Goal: Information Seeking & Learning: Learn about a topic

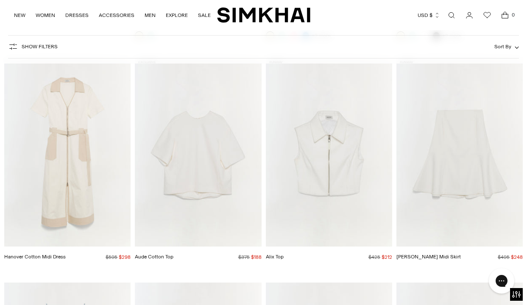
scroll to position [4505, 0]
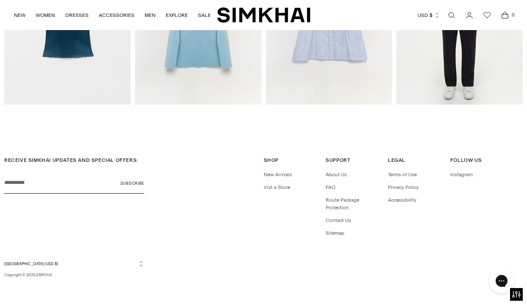
scroll to position [1204, 0]
click at [270, 187] on link "Vist a Store" at bounding box center [277, 188] width 26 height 6
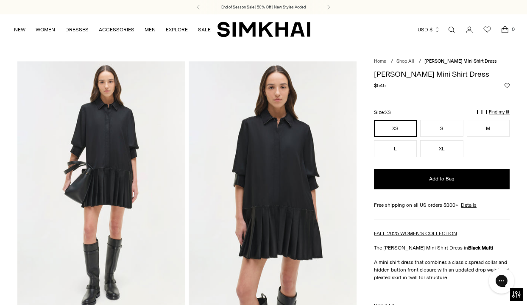
scroll to position [0, 0]
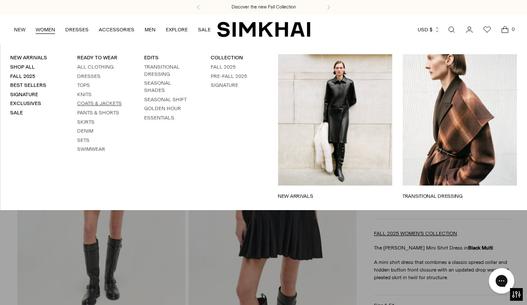
click at [89, 101] on link "Coats & Jackets" at bounding box center [99, 103] width 45 height 6
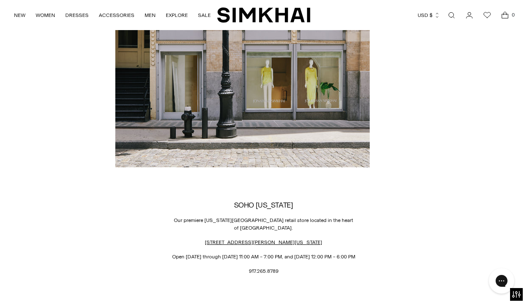
scroll to position [665, 0]
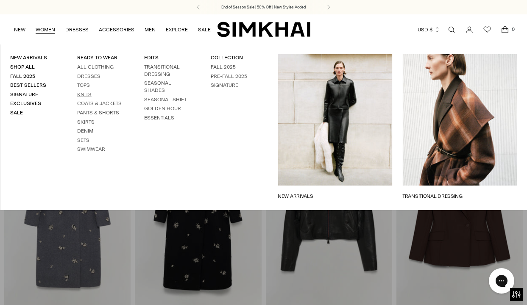
click at [86, 92] on link "Knits" at bounding box center [84, 95] width 14 height 6
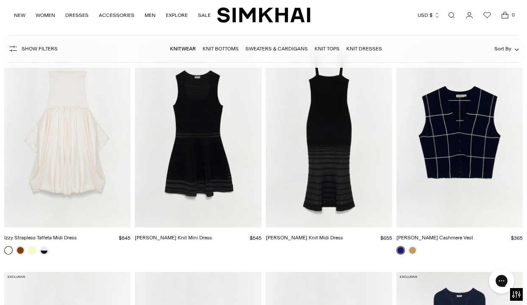
scroll to position [3117, 0]
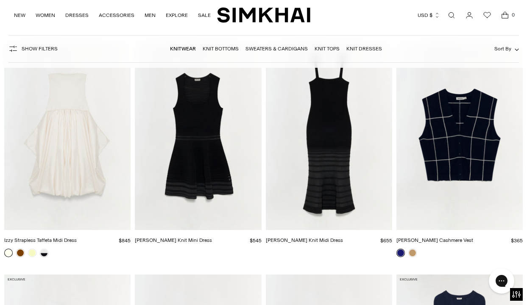
click at [0, 0] on img "Lottie Knit Mini Dress" at bounding box center [0, 0] width 0 height 0
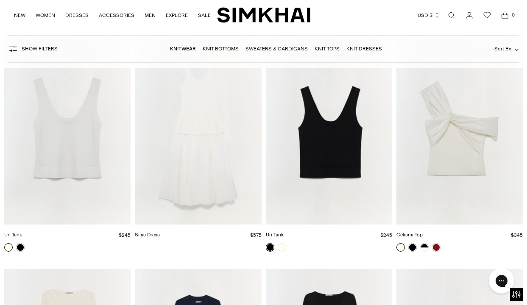
scroll to position [5699, 0]
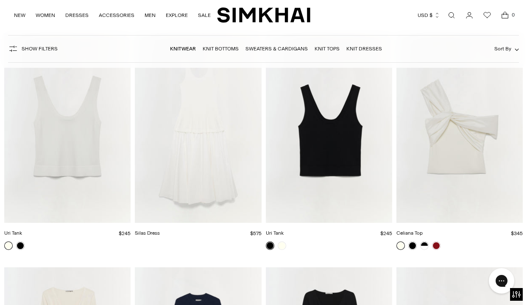
click at [0, 0] on img "Uri Tank" at bounding box center [0, 0] width 0 height 0
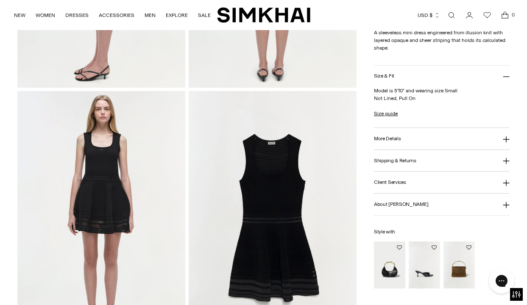
scroll to position [484, 0]
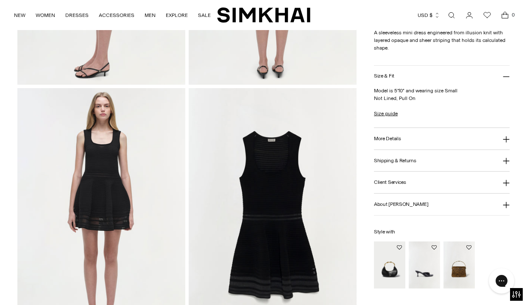
click at [119, 190] on img at bounding box center [101, 214] width 168 height 252
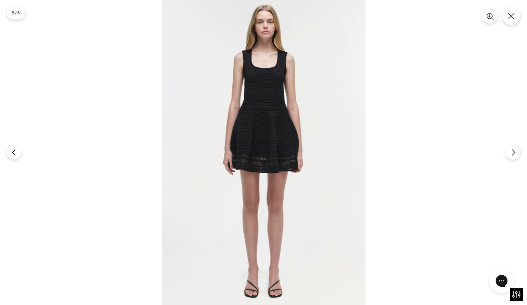
click at [222, 174] on img at bounding box center [263, 152] width 203 height 305
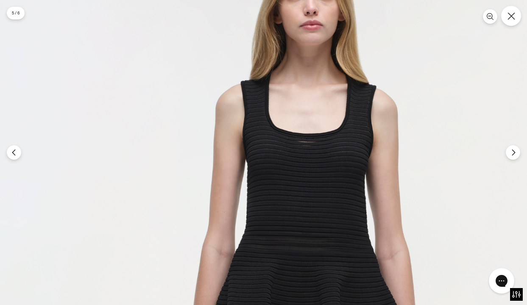
click at [509, 22] on button "Close" at bounding box center [511, 16] width 20 height 20
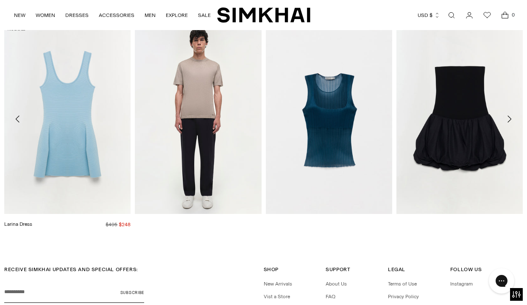
scroll to position [1090, 0]
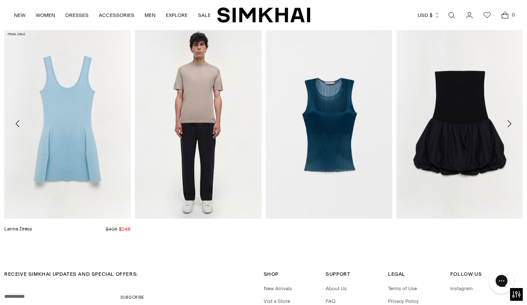
click at [0, 0] on img "Larina Dress" at bounding box center [0, 0] width 0 height 0
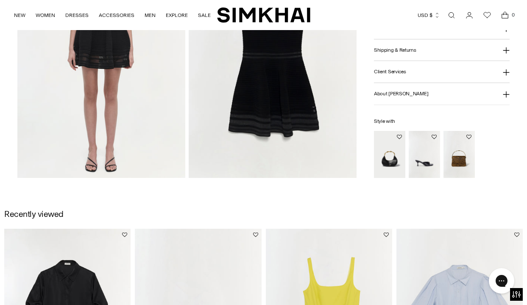
scroll to position [645, 0]
click at [239, 85] on img at bounding box center [273, 53] width 168 height 252
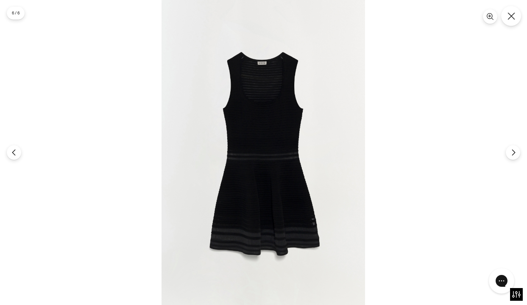
click at [512, 14] on icon "Close" at bounding box center [511, 16] width 8 height 8
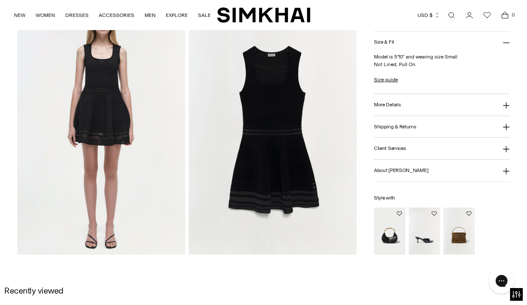
scroll to position [563, 0]
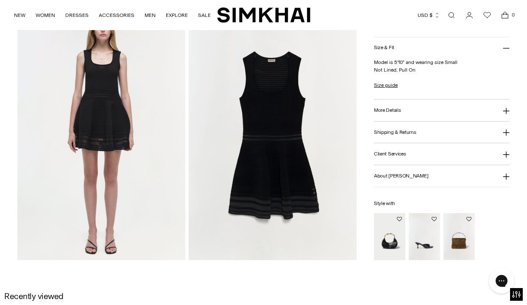
click at [506, 111] on icon at bounding box center [506, 111] width 6 height 6
click at [506, 111] on p "425-1144-K Rayon Dry Clean Only Imported" at bounding box center [442, 96] width 136 height 31
click at [505, 72] on icon at bounding box center [506, 70] width 7 height 7
click at [387, 87] on link "Size guide" at bounding box center [386, 86] width 24 height 8
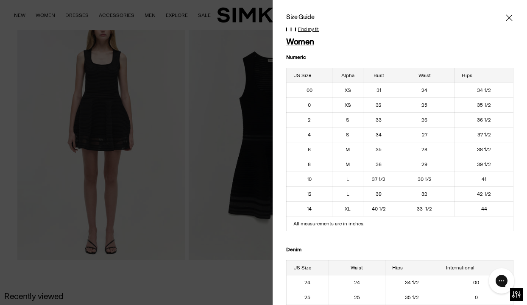
click at [507, 16] on icon "Close" at bounding box center [509, 17] width 6 height 6
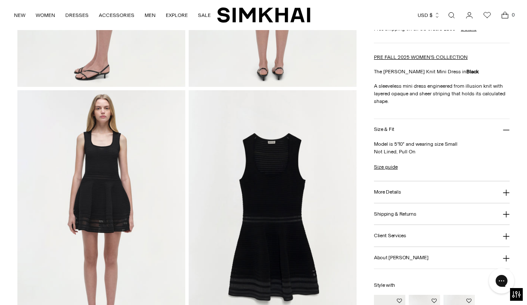
scroll to position [470, 0]
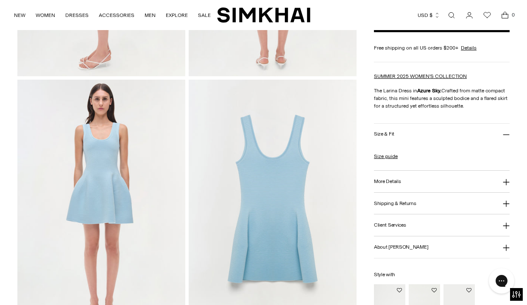
scroll to position [491, 0]
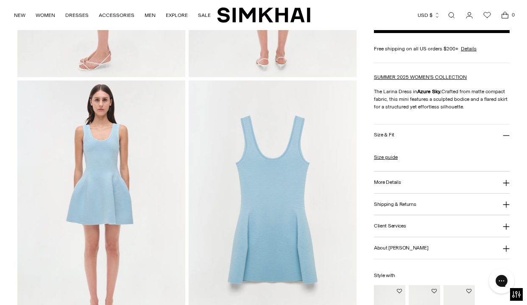
click at [505, 184] on icon at bounding box center [506, 183] width 7 height 7
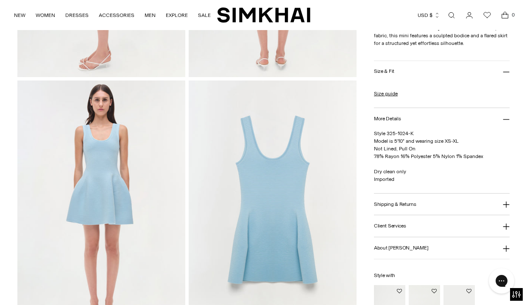
click at [505, 183] on p "Style 325-1024-K Model is 5'10" and wearing size XS-XL Not Lined, Pull On 78% R…" at bounding box center [442, 156] width 136 height 53
click at [507, 119] on icon at bounding box center [506, 119] width 7 height 7
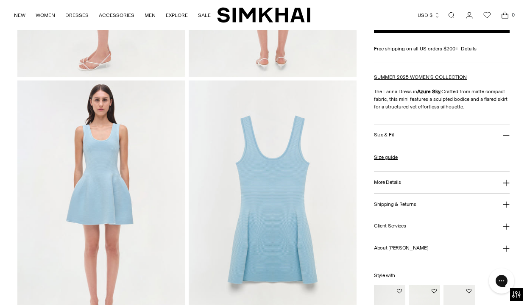
click at [507, 135] on icon at bounding box center [506, 136] width 7 height 7
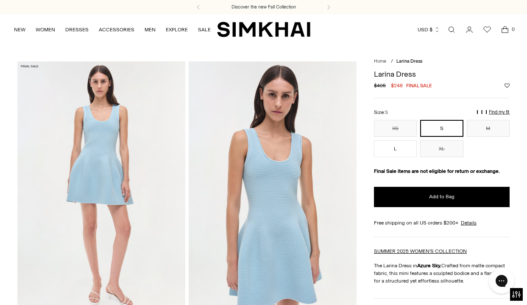
scroll to position [0, 0]
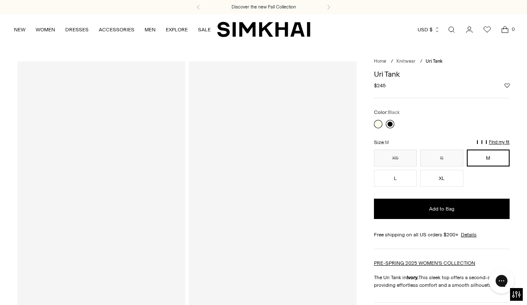
click at [390, 122] on link at bounding box center [390, 124] width 8 height 8
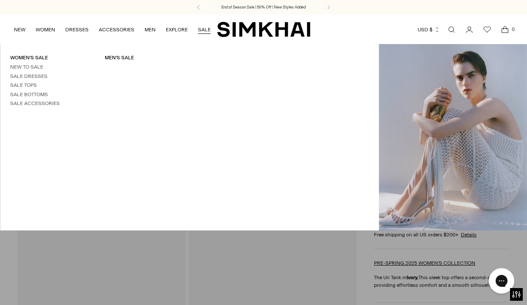
click at [202, 28] on link "SALE" at bounding box center [204, 29] width 13 height 19
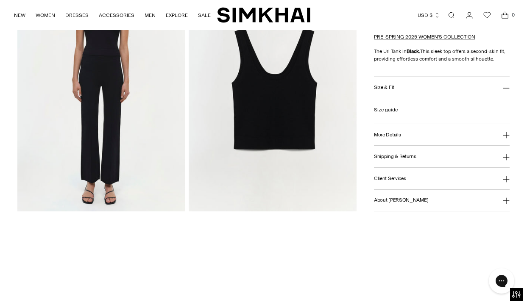
scroll to position [612, 0]
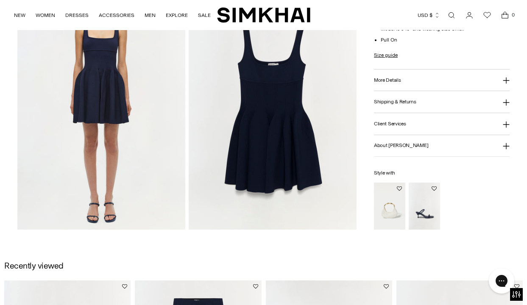
scroll to position [595, 0]
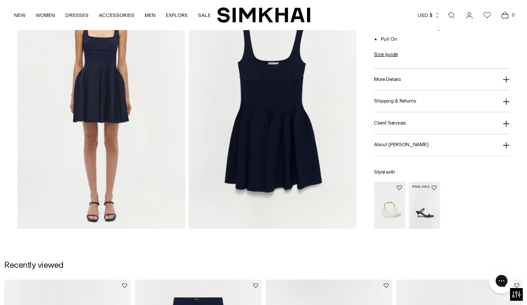
click at [0, 0] on img "Siren Low Heel Sandal" at bounding box center [0, 0] width 0 height 0
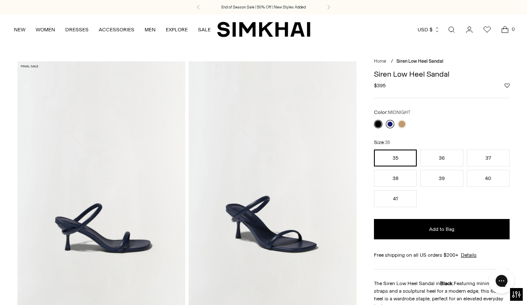
click at [390, 122] on link at bounding box center [390, 124] width 8 height 8
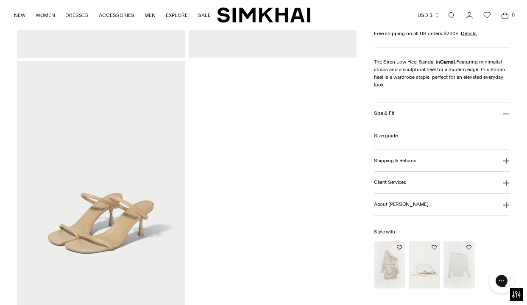
scroll to position [507, 0]
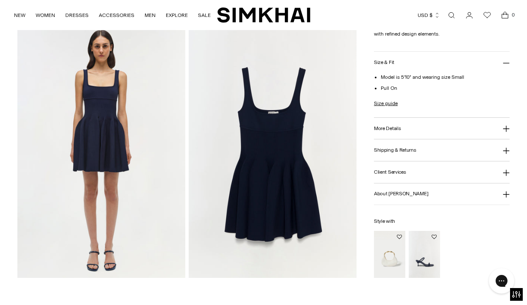
click at [506, 172] on icon at bounding box center [506, 173] width 6 height 6
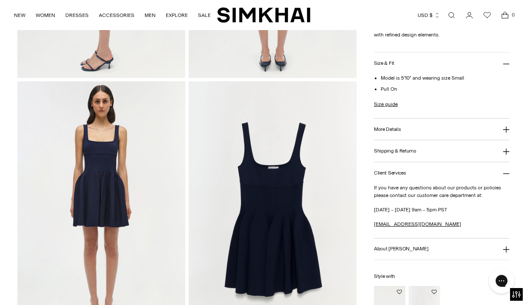
scroll to position [488, 0]
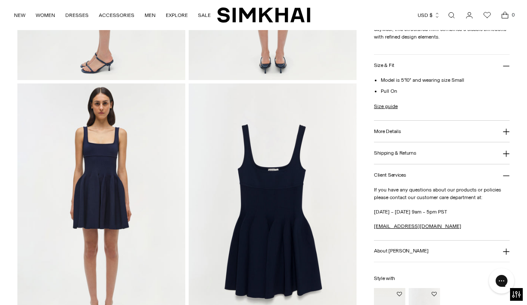
click at [506, 131] on icon at bounding box center [506, 132] width 6 height 6
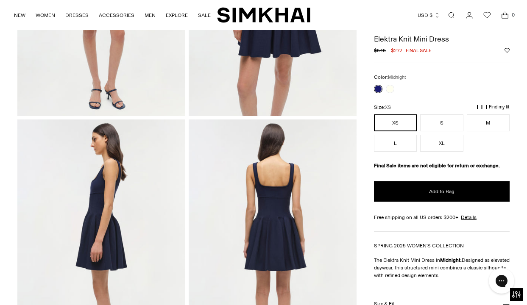
scroll to position [195, 0]
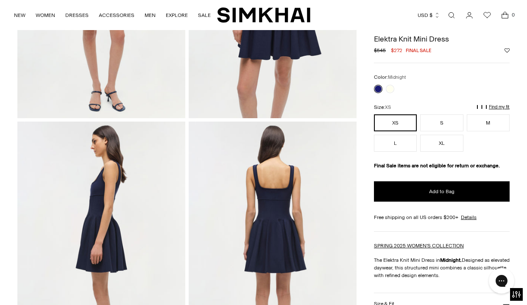
click at [504, 108] on p "Find my fit" at bounding box center [499, 107] width 21 height 5
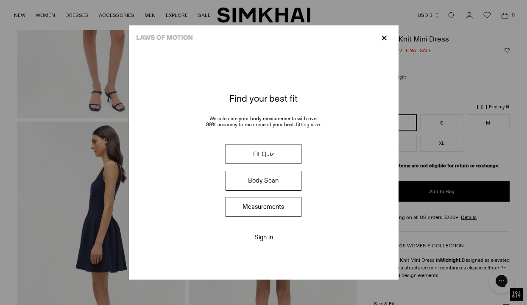
click at [270, 155] on button "Fit Quiz" at bounding box center [262, 154] width 75 height 20
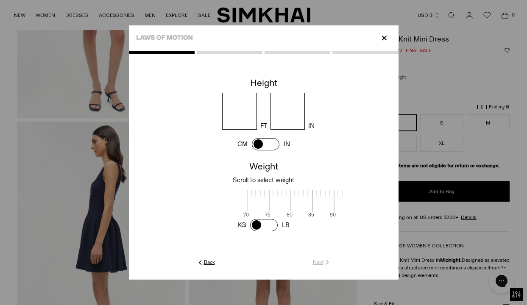
scroll to position [2, 275]
click at [239, 118] on input "number" at bounding box center [239, 111] width 35 height 37
type input "*"
click at [283, 114] on input "number" at bounding box center [287, 111] width 35 height 37
type input "*"
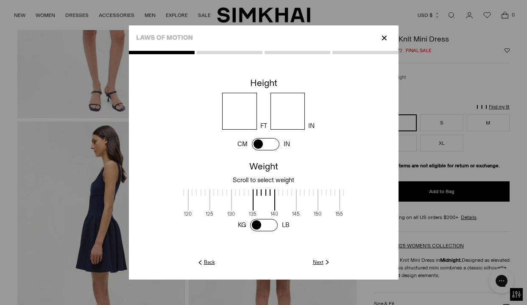
click at [196, 195] on div at bounding box center [196, 192] width 1 height 6
drag, startPoint x: 263, startPoint y: 195, endPoint x: 353, endPoint y: 191, distance: 90.0
click at [353, 191] on cc-weight at bounding box center [264, 196] width 270 height 75
drag, startPoint x: 214, startPoint y: 200, endPoint x: 328, endPoint y: 206, distance: 114.2
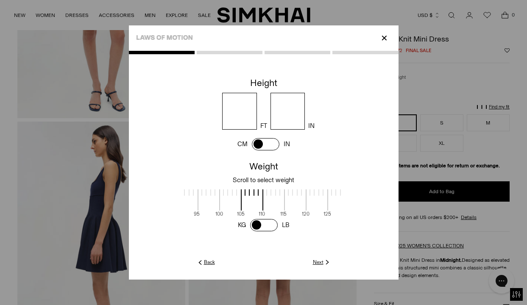
click at [328, 206] on span at bounding box center [338, 199] width 22 height 21
drag, startPoint x: 244, startPoint y: 195, endPoint x: 268, endPoint y: 196, distance: 24.2
click at [268, 196] on span at bounding box center [276, 199] width 22 height 21
click at [317, 260] on link "Next" at bounding box center [322, 263] width 18 height 8
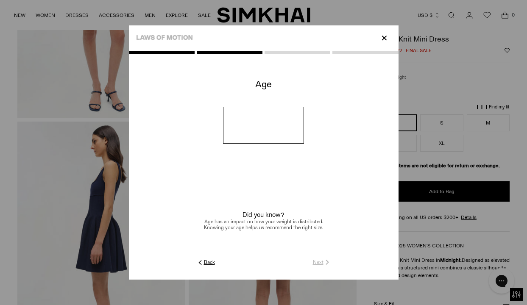
click at [245, 136] on input "number" at bounding box center [263, 125] width 81 height 37
type input "**"
click at [317, 261] on link "Next" at bounding box center [322, 263] width 18 height 8
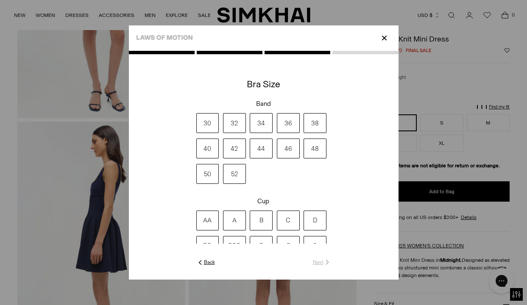
click at [209, 124] on label "30" at bounding box center [207, 123] width 23 height 20
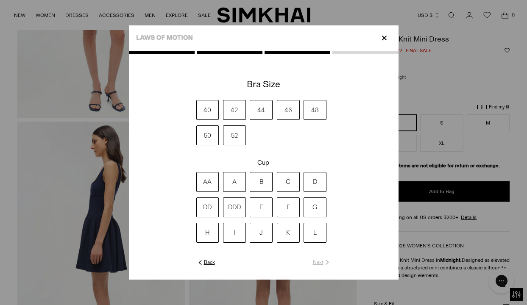
scroll to position [56, 0]
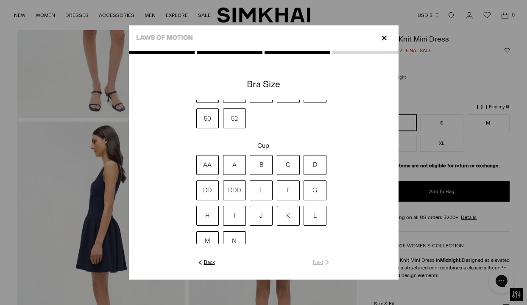
click at [210, 164] on label "AA" at bounding box center [207, 165] width 23 height 20
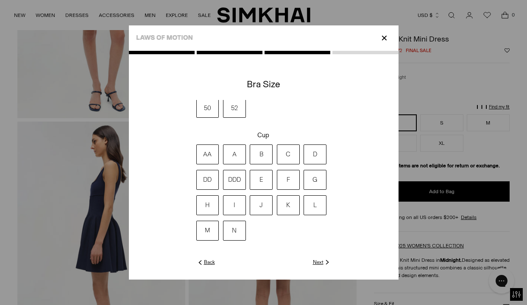
scroll to position [66, 0]
click at [319, 262] on link "Next" at bounding box center [322, 263] width 18 height 8
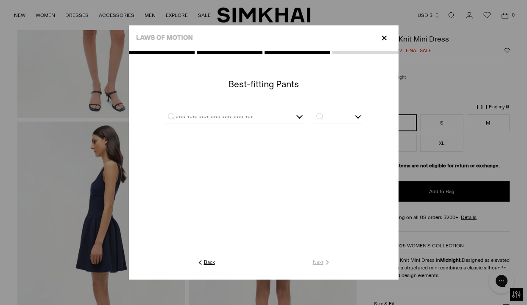
click at [299, 118] on div at bounding box center [234, 118] width 139 height 11
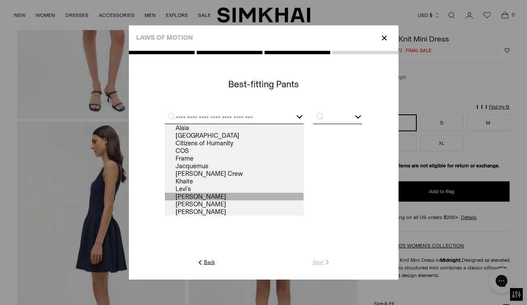
scroll to position [0, 0]
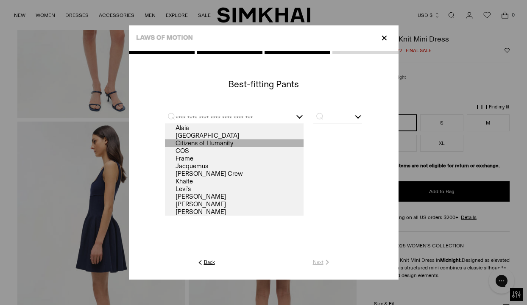
click at [210, 142] on link "Citizens of Humanity" at bounding box center [234, 143] width 139 height 8
type input "**********"
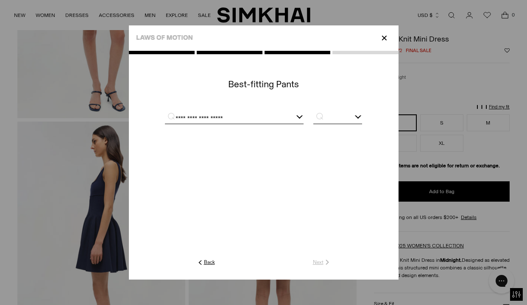
click at [358, 117] on div at bounding box center [357, 115] width 7 height 7
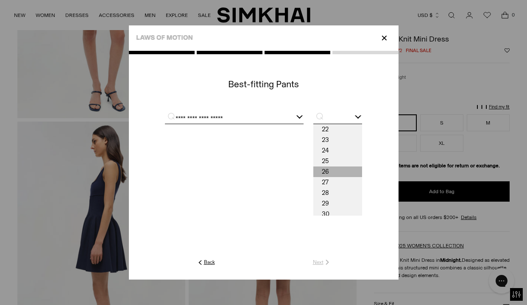
click at [345, 172] on span "26" at bounding box center [337, 172] width 48 height 11
type input "**"
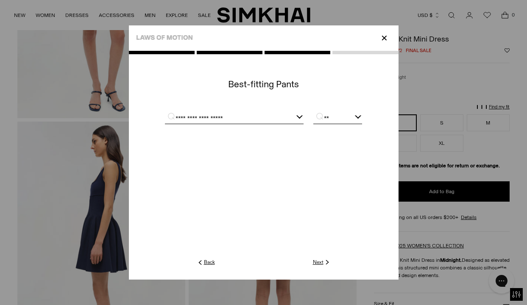
click at [319, 262] on link "Next" at bounding box center [322, 263] width 18 height 8
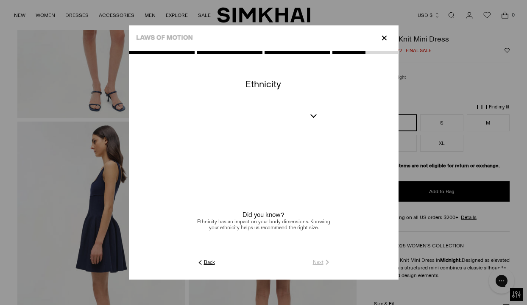
click at [314, 117] on div at bounding box center [313, 114] width 7 height 7
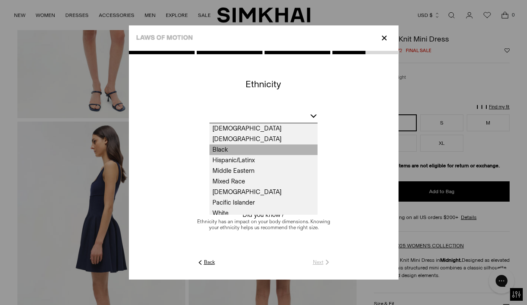
click at [230, 151] on span "Black" at bounding box center [263, 150] width 108 height 11
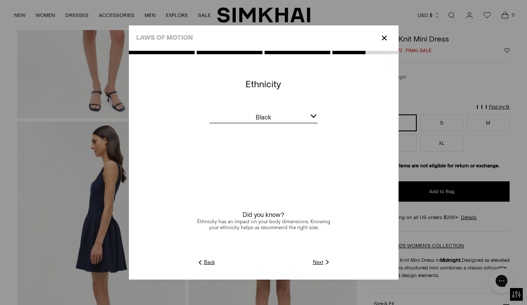
click at [318, 262] on link "Next" at bounding box center [322, 263] width 18 height 8
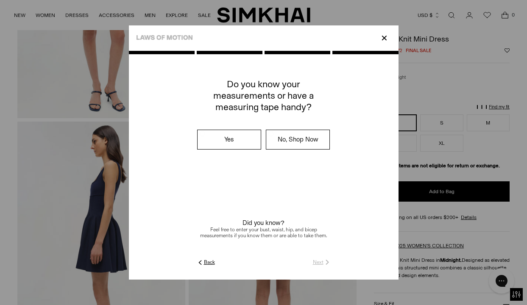
click at [243, 141] on label "Yes" at bounding box center [229, 139] width 63 height 19
click at [317, 261] on link "Next" at bounding box center [322, 263] width 18 height 8
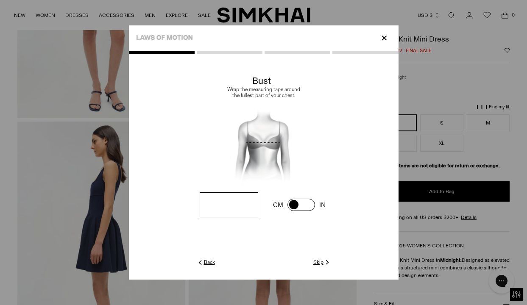
click at [249, 209] on input "number" at bounding box center [229, 204] width 58 height 25
type input "**"
click at [319, 261] on link "Next" at bounding box center [322, 263] width 18 height 8
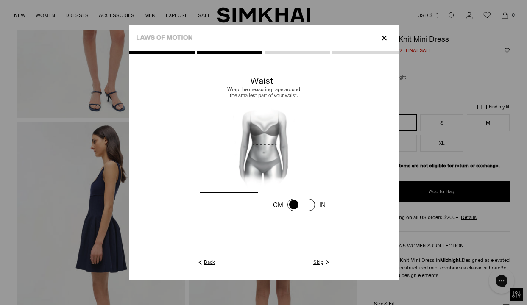
click at [250, 208] on input "number" at bounding box center [229, 204] width 58 height 25
type input "**"
click at [317, 261] on link "Next" at bounding box center [322, 263] width 18 height 8
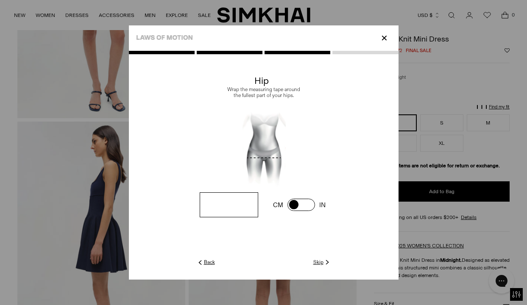
click at [245, 204] on input "number" at bounding box center [229, 204] width 58 height 25
type input "**"
click at [208, 259] on link "Back" at bounding box center [205, 263] width 19 height 8
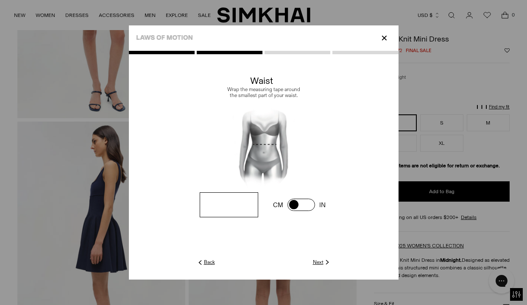
click at [237, 206] on input "**" at bounding box center [229, 204] width 58 height 25
click at [316, 264] on link "Next" at bounding box center [322, 263] width 18 height 8
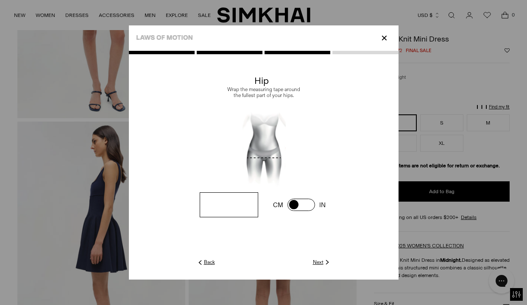
click at [318, 260] on link "Next" at bounding box center [322, 263] width 18 height 8
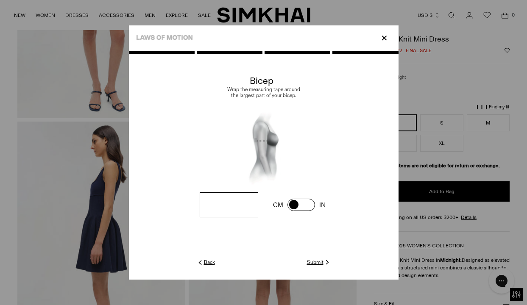
click at [212, 259] on link "Back" at bounding box center [205, 263] width 19 height 8
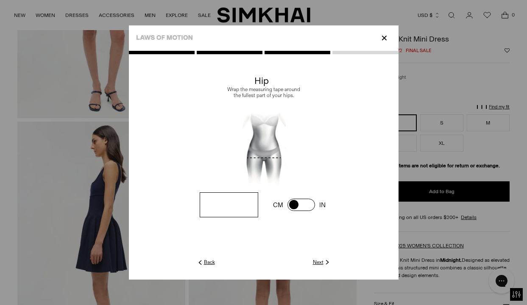
click at [212, 259] on link "Back" at bounding box center [205, 263] width 19 height 8
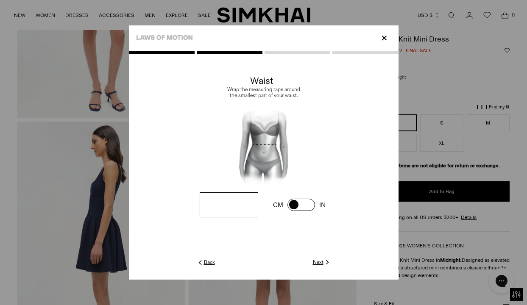
click at [238, 201] on input "**" at bounding box center [229, 204] width 58 height 25
type input "**"
click at [319, 259] on link "Next" at bounding box center [322, 263] width 18 height 8
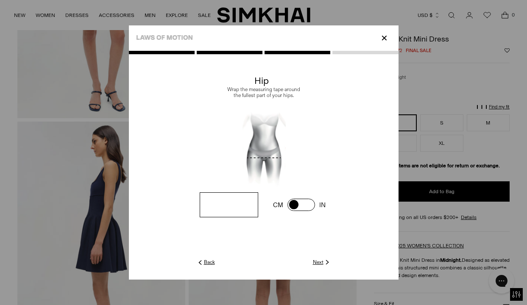
click at [319, 259] on link "Next" at bounding box center [322, 263] width 18 height 8
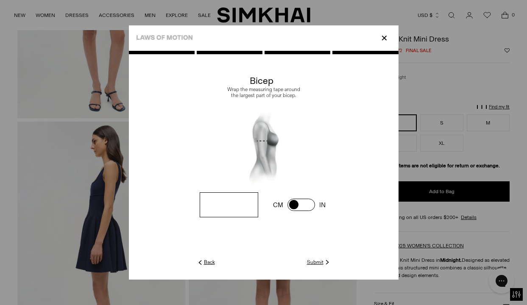
click at [239, 203] on input "number" at bounding box center [229, 204] width 58 height 25
type input "**"
click at [316, 260] on link "Submit" at bounding box center [319, 263] width 24 height 8
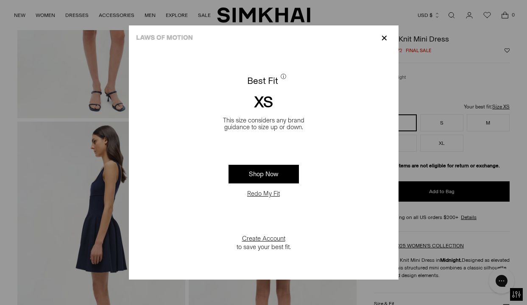
click at [387, 36] on p "✕" at bounding box center [383, 38] width 11 height 14
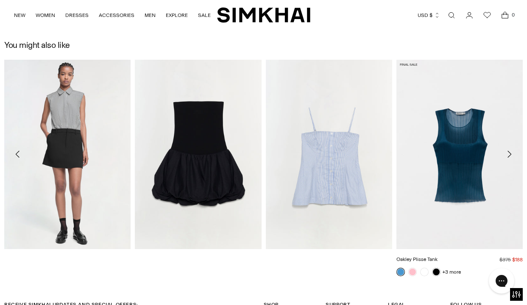
scroll to position [1061, 0]
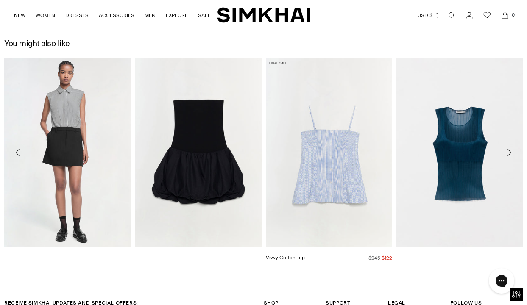
click at [0, 0] on img "Vivvy Cotton Top" at bounding box center [0, 0] width 0 height 0
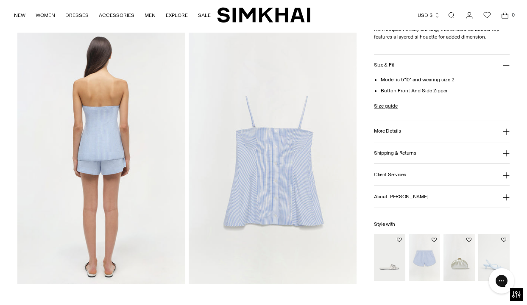
scroll to position [542, 0]
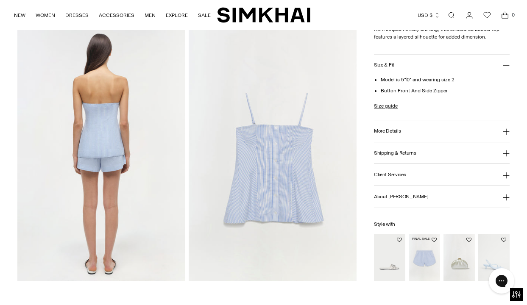
click at [0, 0] on img "Sarah Cotton Short" at bounding box center [0, 0] width 0 height 0
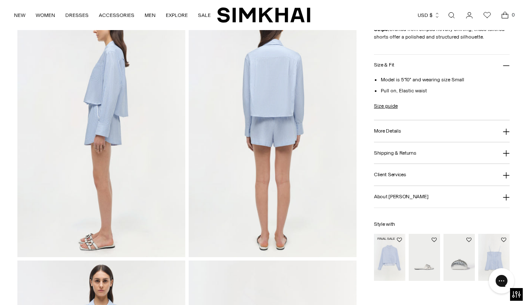
scroll to position [324, 0]
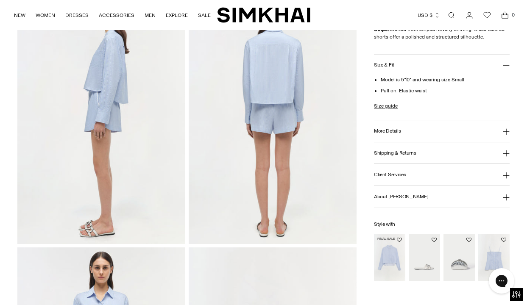
click at [0, 0] on img "Renata Cotton Shirt" at bounding box center [0, 0] width 0 height 0
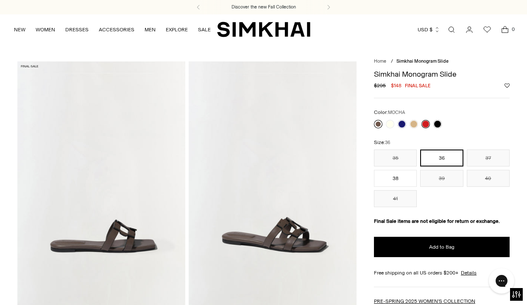
click at [379, 125] on link at bounding box center [378, 124] width 8 height 8
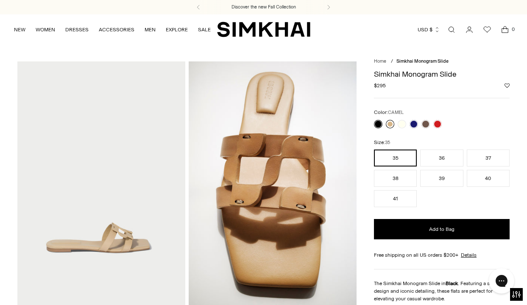
click at [391, 124] on link at bounding box center [390, 124] width 8 height 8
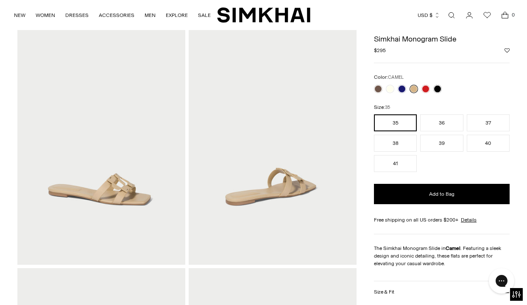
scroll to position [289, 0]
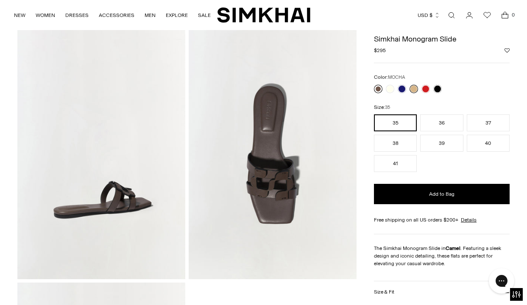
click at [378, 91] on link at bounding box center [378, 89] width 8 height 8
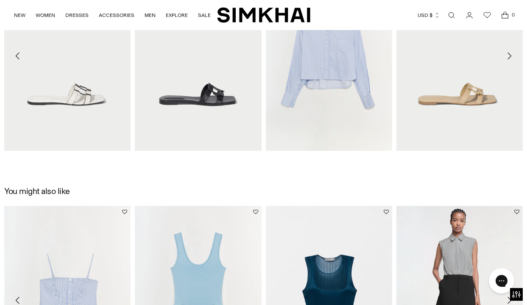
scroll to position [909, 0]
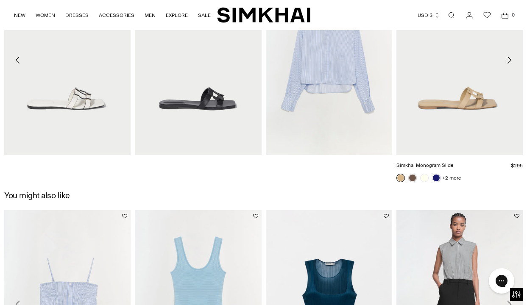
click at [0, 0] on img "Simkhai Monogram Slide" at bounding box center [0, 0] width 0 height 0
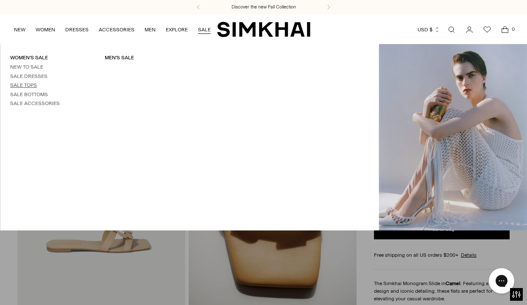
click at [28, 83] on link "Sale Tops" at bounding box center [23, 85] width 27 height 6
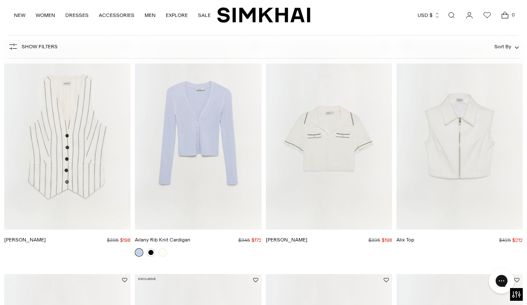
scroll to position [296, 0]
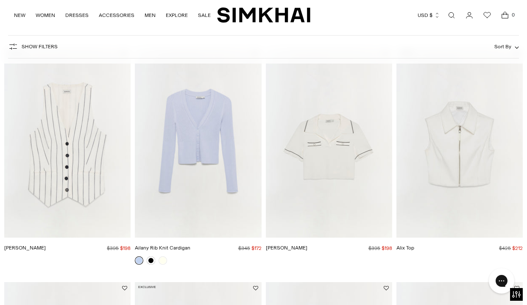
click at [0, 0] on img "Ailany Rib Knit Cardigan" at bounding box center [0, 0] width 0 height 0
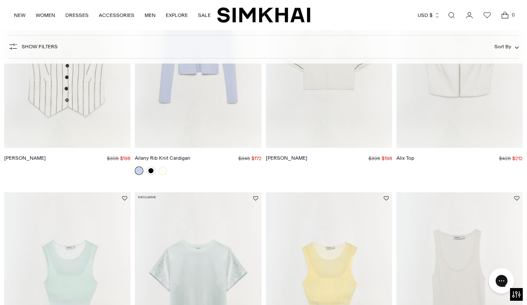
scroll to position [385, 0]
click at [164, 170] on link at bounding box center [163, 171] width 8 height 8
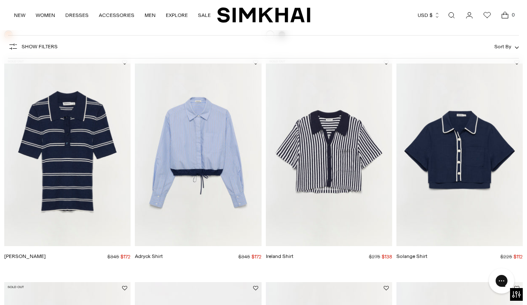
scroll to position [998, 0]
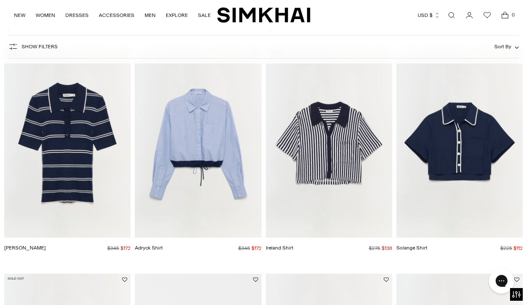
click at [0, 0] on img "Solange Shirt" at bounding box center [0, 0] width 0 height 0
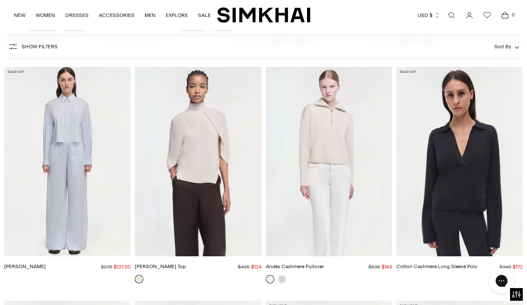
scroll to position [1904, 0]
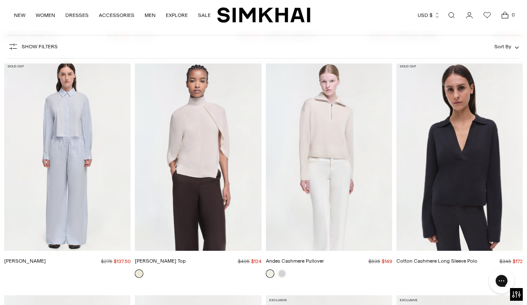
click at [0, 0] on img "Andes Cashmere Pullover" at bounding box center [0, 0] width 0 height 0
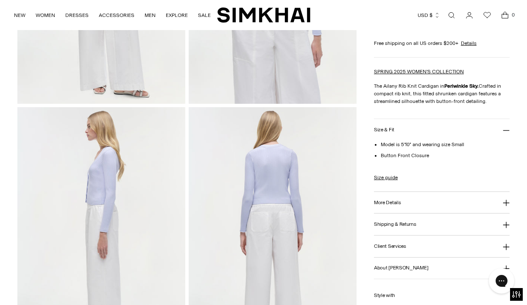
scroll to position [210, 0]
click at [506, 206] on icon at bounding box center [506, 202] width 6 height 6
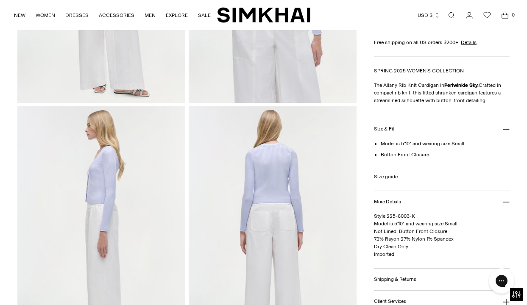
click at [506, 206] on icon at bounding box center [506, 202] width 7 height 7
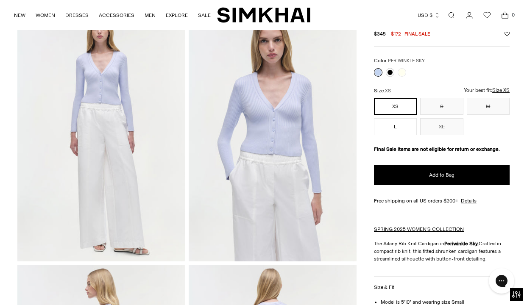
scroll to position [51, 0]
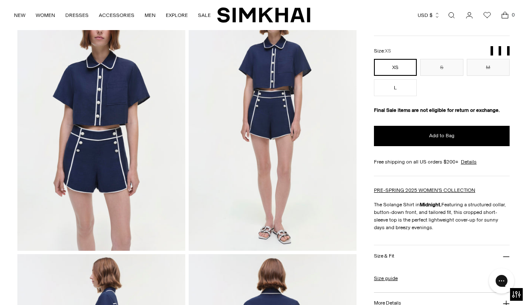
scroll to position [64, 0]
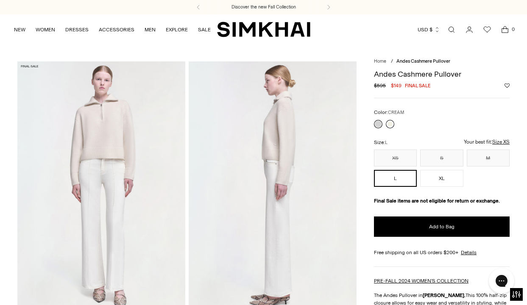
click at [390, 123] on link at bounding box center [390, 124] width 8 height 8
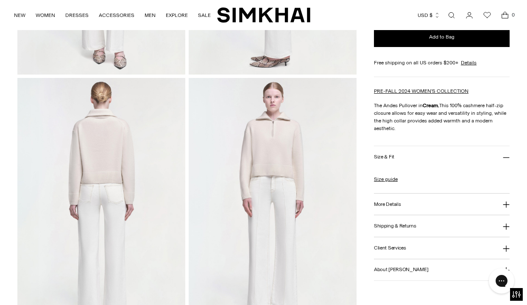
scroll to position [239, 0]
click at [504, 161] on icon at bounding box center [506, 157] width 7 height 7
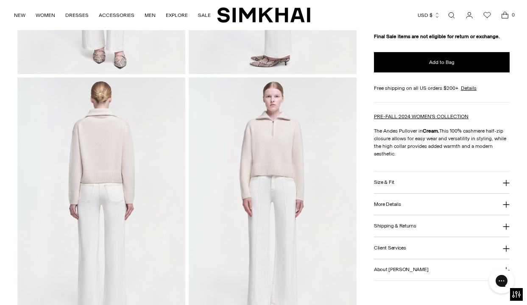
click at [504, 158] on p "The Andes Pullover in Cream. This 100% cashmere half-zip closure allows for eas…" at bounding box center [442, 142] width 136 height 31
click at [505, 186] on icon at bounding box center [506, 183] width 7 height 7
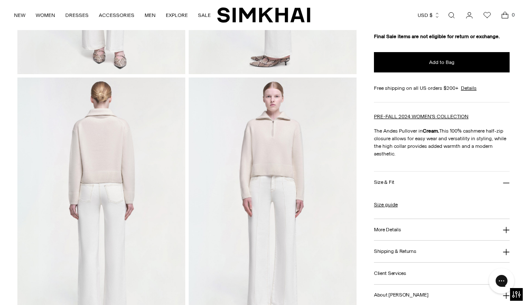
click at [507, 234] on icon at bounding box center [506, 230] width 7 height 7
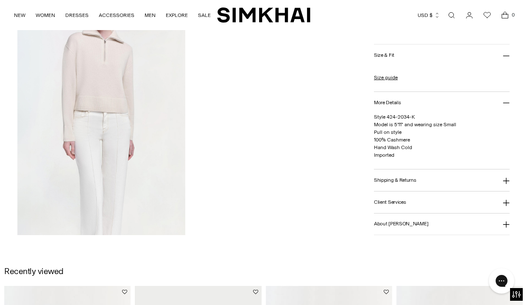
scroll to position [589, 0]
click at [116, 125] on img at bounding box center [101, 109] width 168 height 252
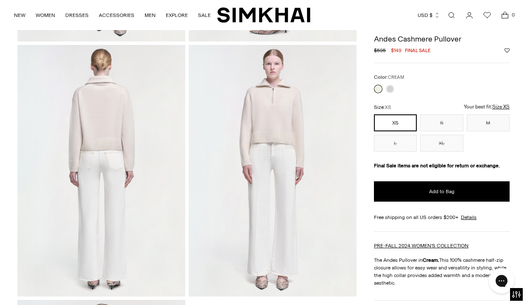
scroll to position [245, 0]
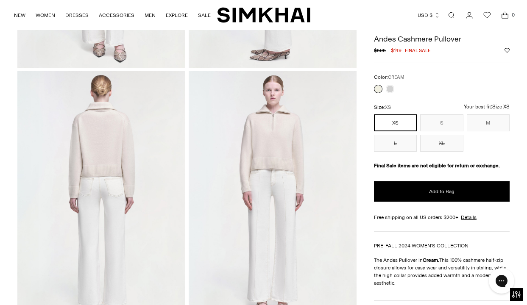
click at [284, 150] on img at bounding box center [273, 197] width 168 height 252
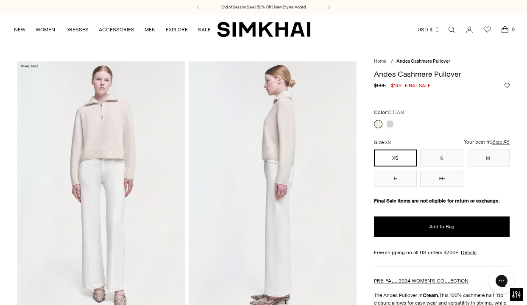
scroll to position [0, 0]
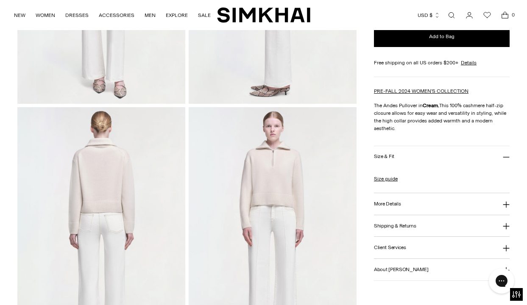
scroll to position [210, 0]
click at [389, 207] on h3 "More Details" at bounding box center [387, 204] width 27 height 6
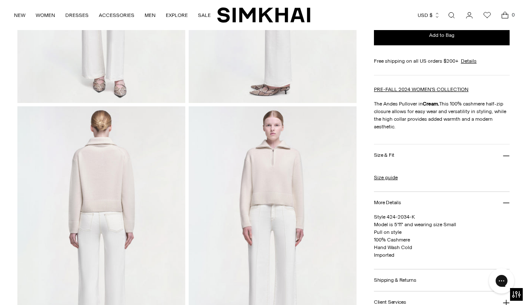
click at [389, 205] on h3 "More Details" at bounding box center [387, 203] width 27 height 6
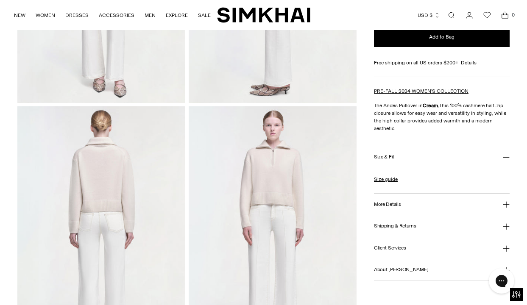
click at [387, 160] on h3 "Size & Fit" at bounding box center [384, 157] width 20 height 6
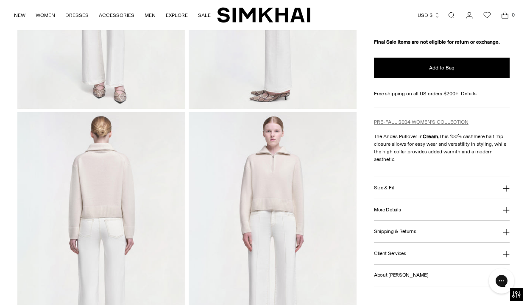
scroll to position [205, 0]
click at [506, 192] on icon at bounding box center [506, 188] width 6 height 6
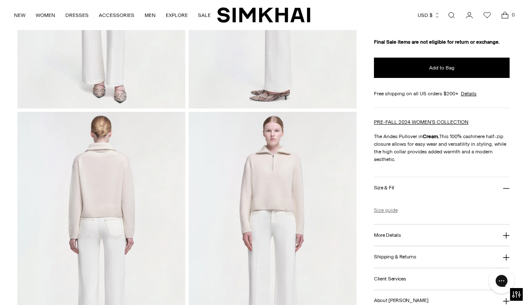
click at [394, 214] on link "Size guide" at bounding box center [386, 210] width 24 height 8
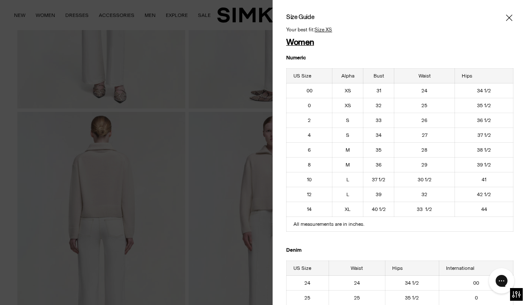
click at [510, 15] on icon "Close" at bounding box center [509, 18] width 7 height 8
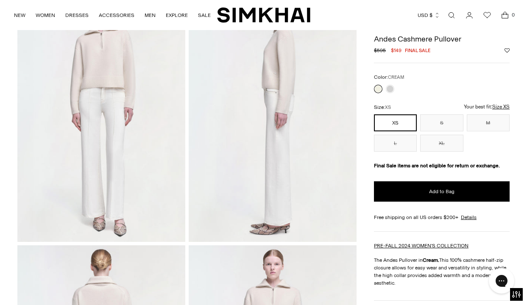
scroll to position [71, 0]
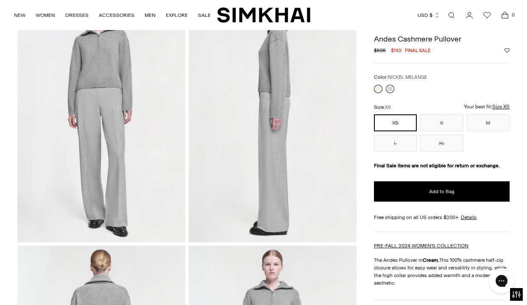
click at [390, 89] on link at bounding box center [390, 89] width 8 height 8
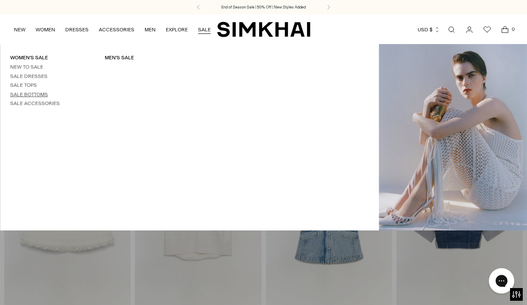
click at [24, 93] on link "Sale Bottoms" at bounding box center [29, 95] width 38 height 6
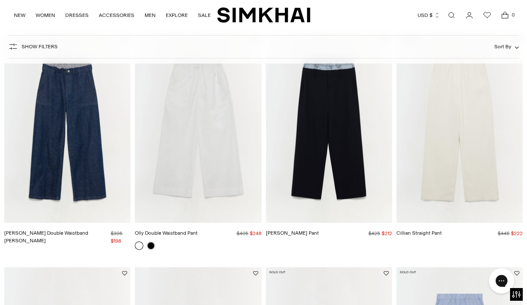
scroll to position [85, 0]
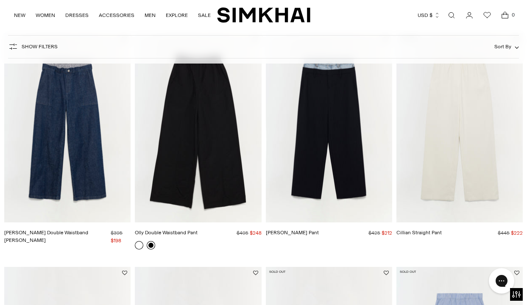
click at [150, 245] on link at bounding box center [151, 245] width 8 height 8
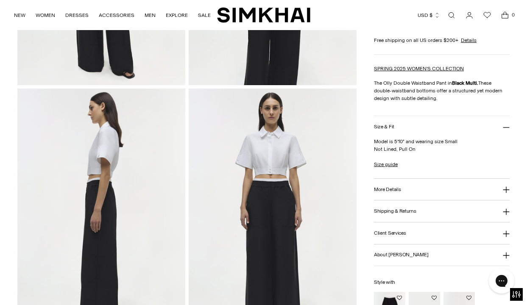
scroll to position [228, 0]
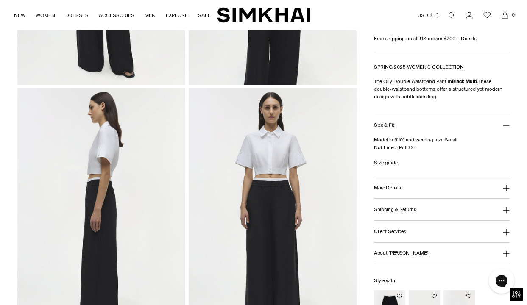
click at [507, 187] on icon at bounding box center [506, 188] width 7 height 7
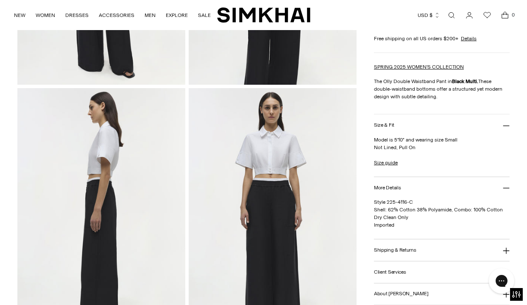
click at [507, 187] on icon at bounding box center [506, 188] width 7 height 7
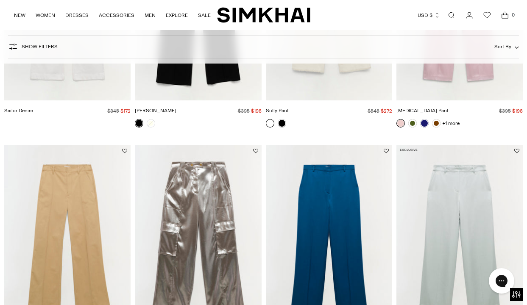
scroll to position [668, 0]
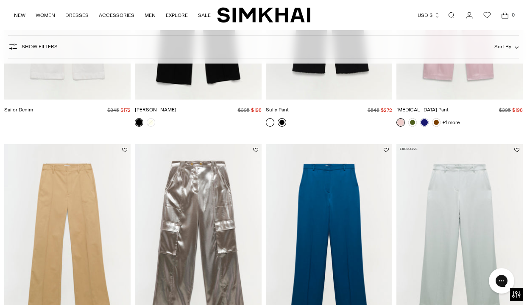
click at [282, 122] on link at bounding box center [282, 122] width 8 height 8
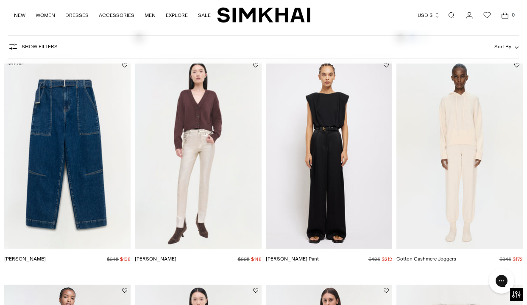
scroll to position [1222, 0]
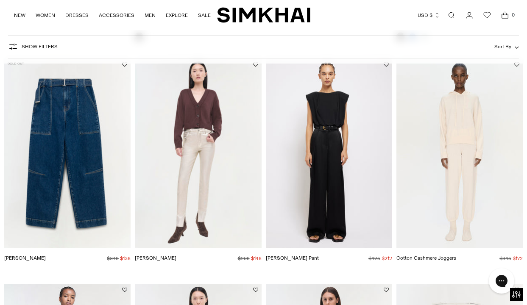
click at [0, 0] on img "Mercer Pant" at bounding box center [0, 0] width 0 height 0
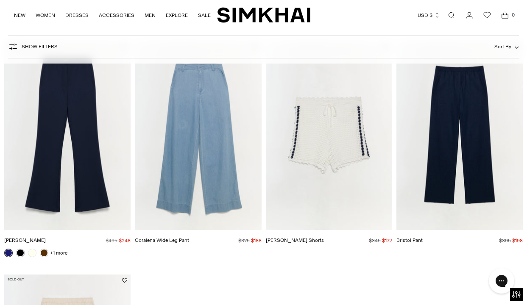
scroll to position [2399, 0]
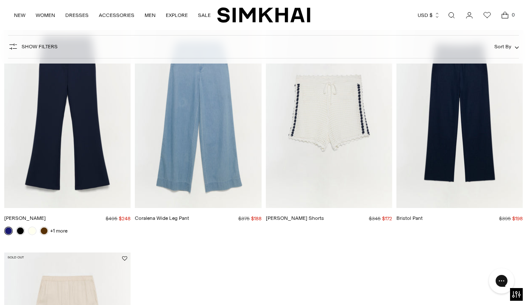
click at [10, 230] on link at bounding box center [8, 231] width 8 height 8
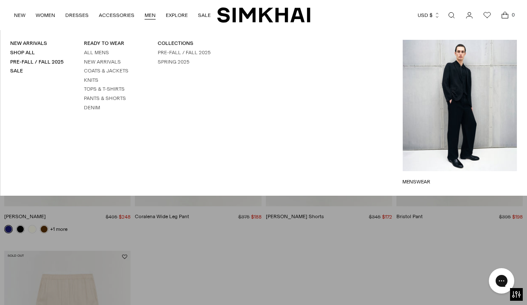
scroll to position [2394, 0]
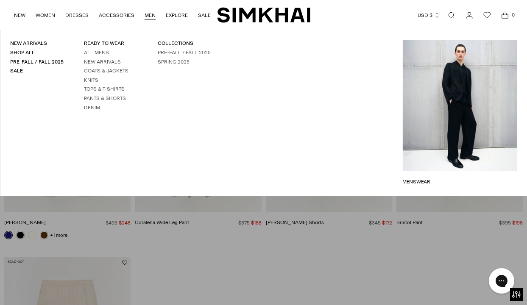
click at [18, 70] on link "Sale" at bounding box center [16, 71] width 13 height 6
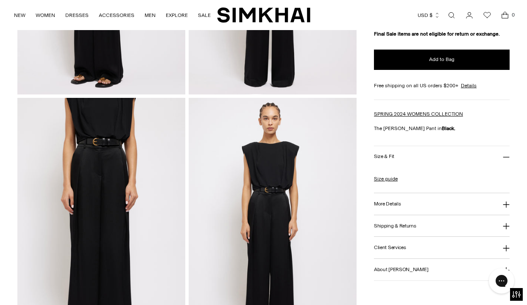
scroll to position [224, 0]
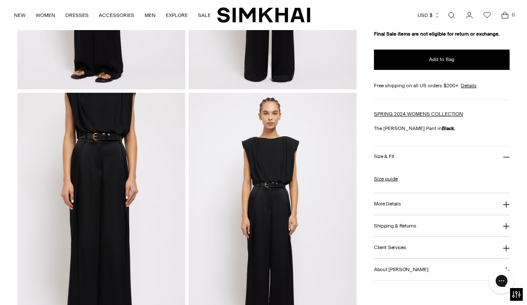
click at [506, 208] on icon at bounding box center [506, 204] width 6 height 6
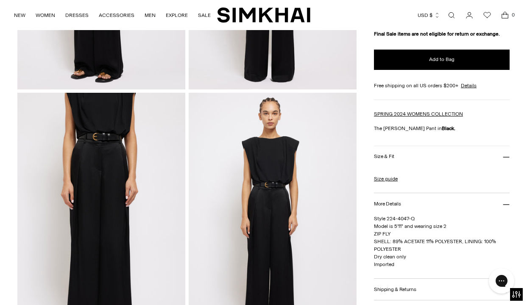
click at [506, 210] on button "More Details" at bounding box center [442, 204] width 136 height 22
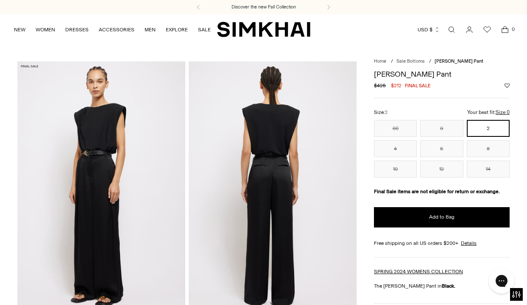
scroll to position [0, 0]
click at [296, 197] on img at bounding box center [273, 187] width 168 height 252
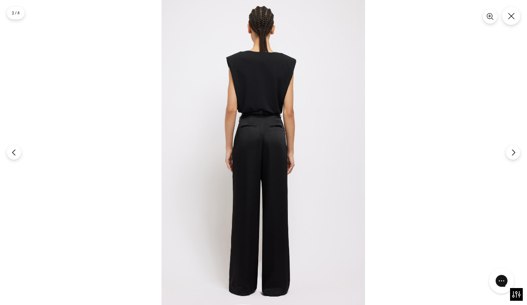
click at [296, 197] on img at bounding box center [262, 152] width 203 height 305
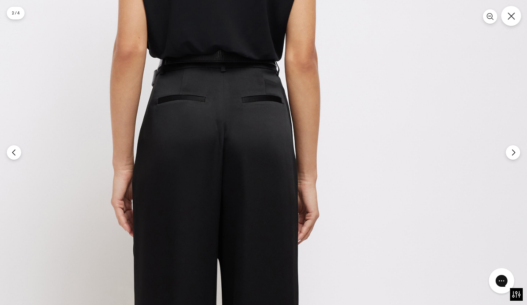
click at [509, 14] on icon "Close" at bounding box center [511, 16] width 8 height 8
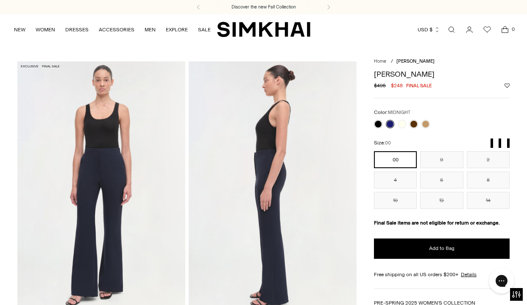
click at [391, 125] on link at bounding box center [390, 124] width 8 height 8
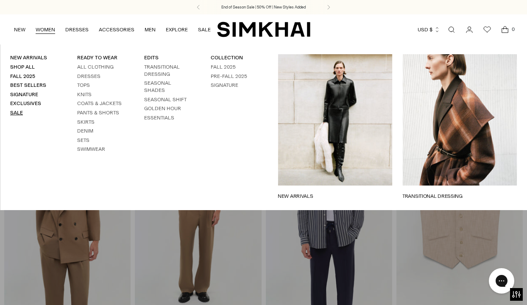
click at [14, 111] on link "Sale" at bounding box center [16, 113] width 13 height 6
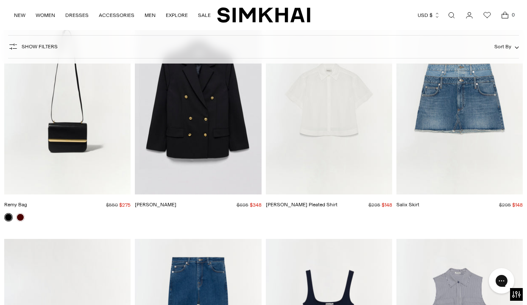
scroll to position [1516, 0]
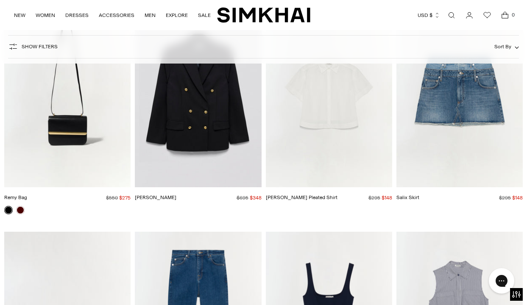
click at [0, 0] on img "Remy Bag" at bounding box center [0, 0] width 0 height 0
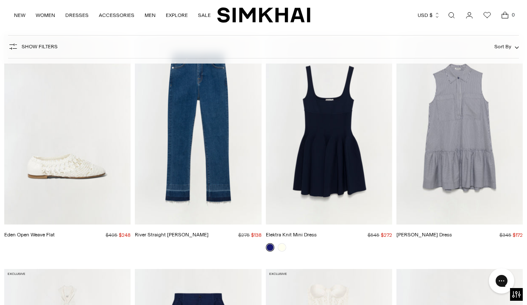
scroll to position [1715, 0]
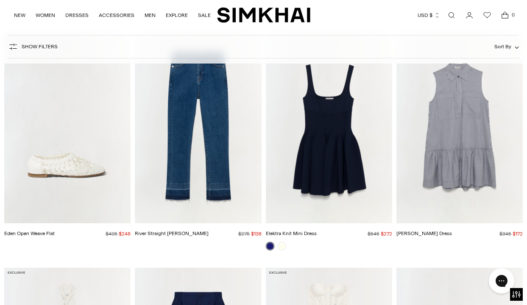
click at [0, 0] on img "Candace Dress" at bounding box center [0, 0] width 0 height 0
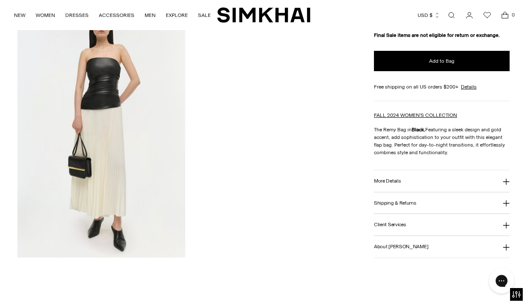
scroll to position [822, 0]
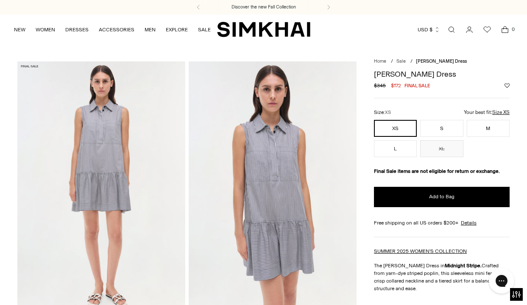
scroll to position [1, 0]
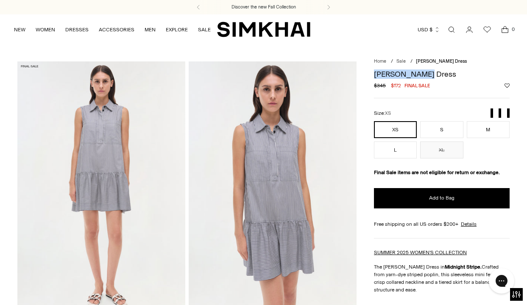
drag, startPoint x: 373, startPoint y: 73, endPoint x: 429, endPoint y: 73, distance: 56.4
copy h1 "[PERSON_NAME] Dress"
